Goal: Task Accomplishment & Management: Use online tool/utility

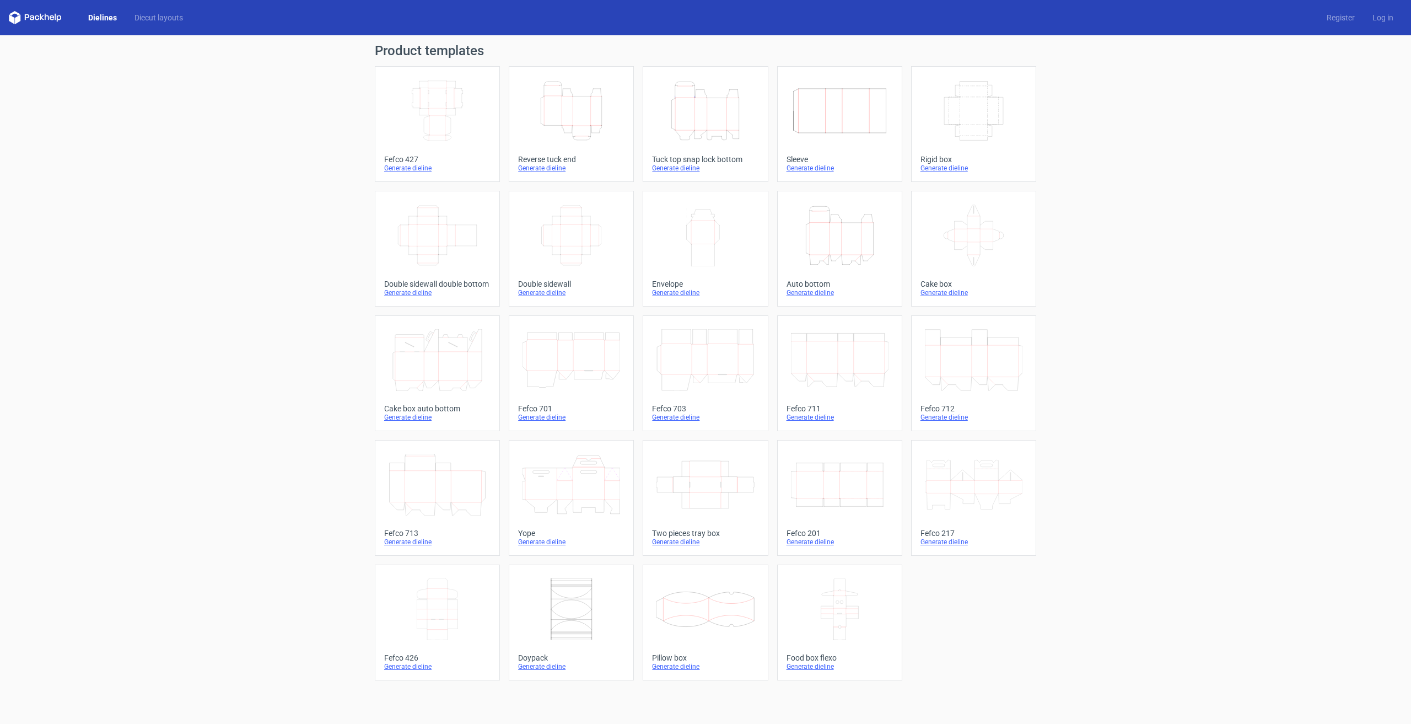
click at [570, 125] on icon "Height Depth Width" at bounding box center [572, 111] width 98 height 62
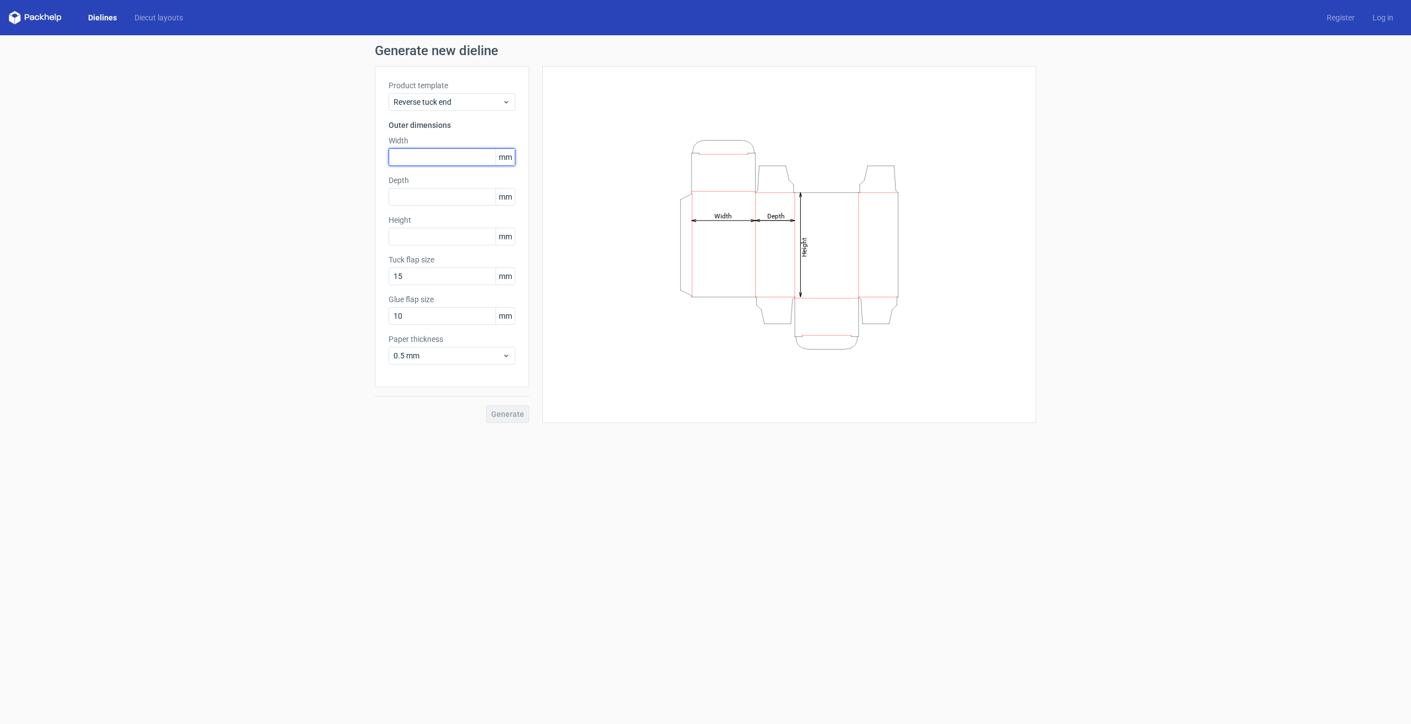
click at [434, 160] on input "text" at bounding box center [452, 157] width 127 height 18
type input "100"
type input "35"
type input "85"
click at [507, 410] on span "Generate" at bounding box center [507, 414] width 33 height 8
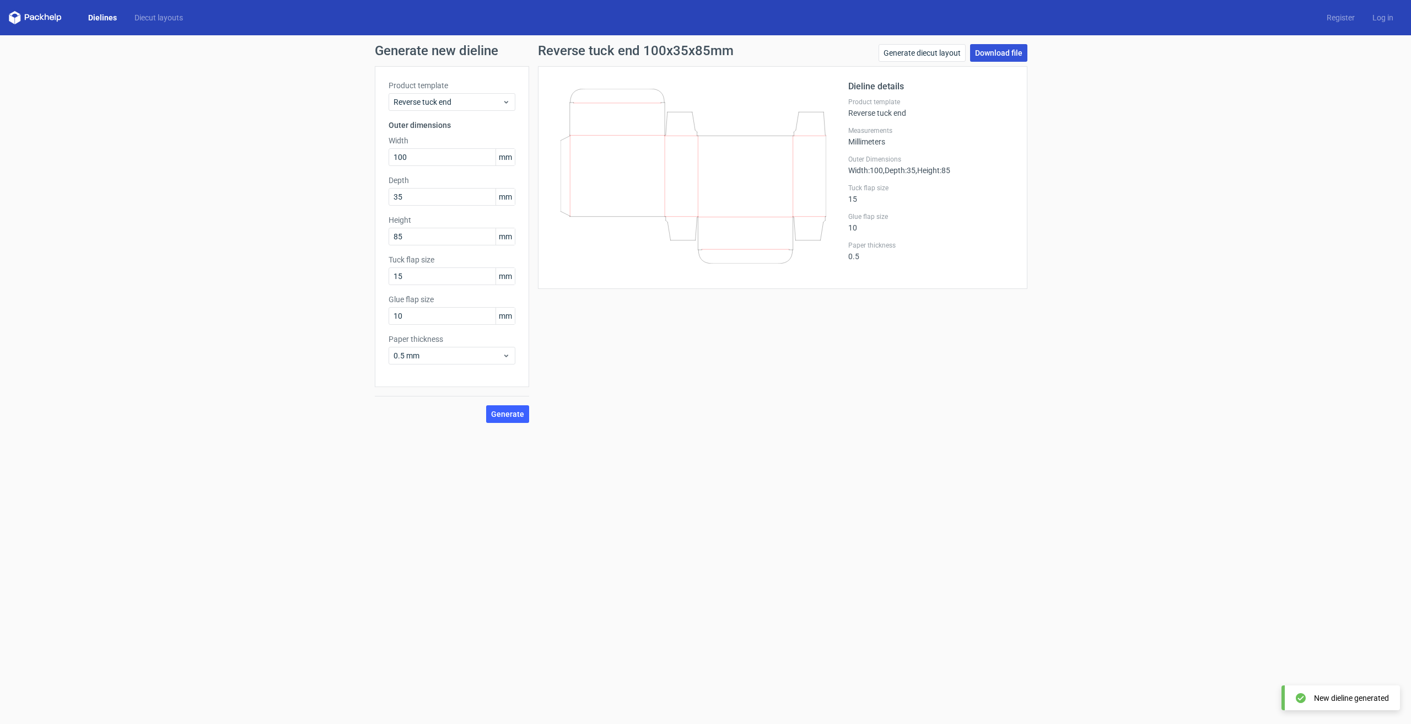
click at [998, 54] on link "Download file" at bounding box center [998, 53] width 57 height 18
drag, startPoint x: 437, startPoint y: 154, endPoint x: 341, endPoint y: 143, distance: 97.2
click at [341, 143] on div "Generate new dieline Product template Reverse tuck end Outer dimensions Width 1…" at bounding box center [705, 233] width 1411 height 396
type input "85"
type input "35"
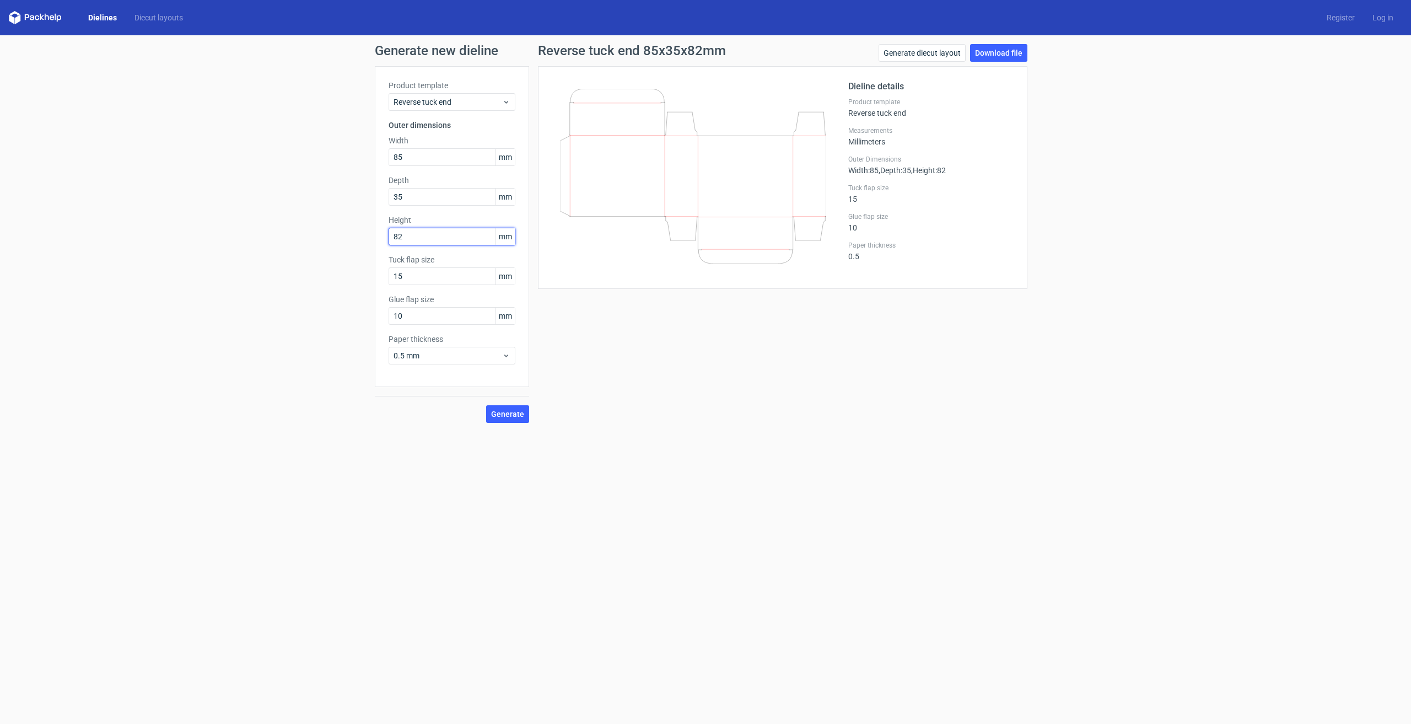
type input "82"
click at [498, 414] on span "Generate" at bounding box center [507, 414] width 33 height 8
click at [999, 51] on link "Download file" at bounding box center [998, 53] width 57 height 18
